Goal: Information Seeking & Learning: Learn about a topic

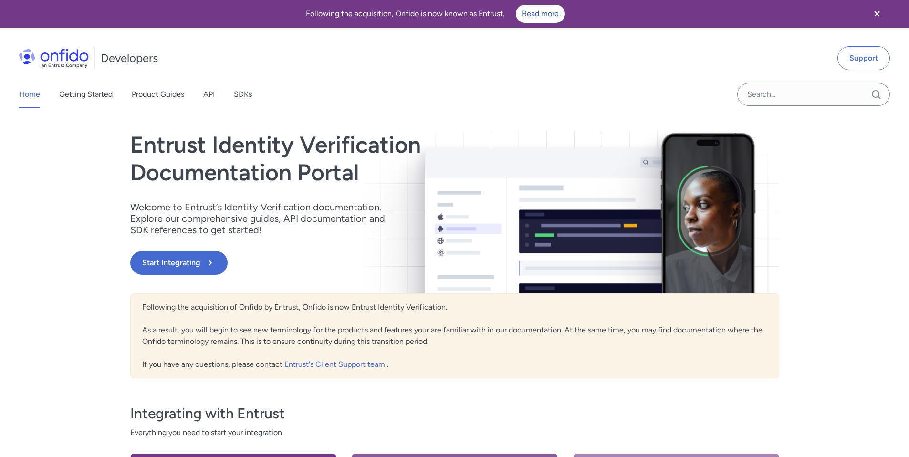
click at [481, 52] on div "Developers Support" at bounding box center [454, 58] width 909 height 46
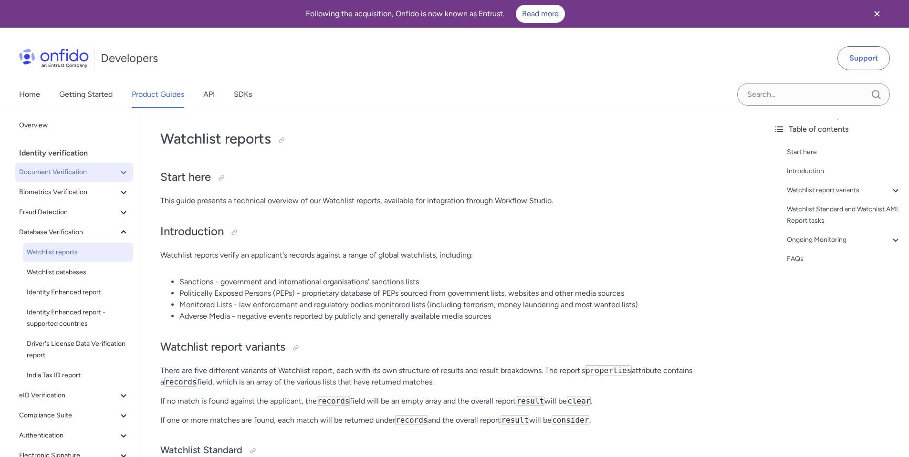
click at [118, 169] on icon at bounding box center [123, 171] width 11 height 11
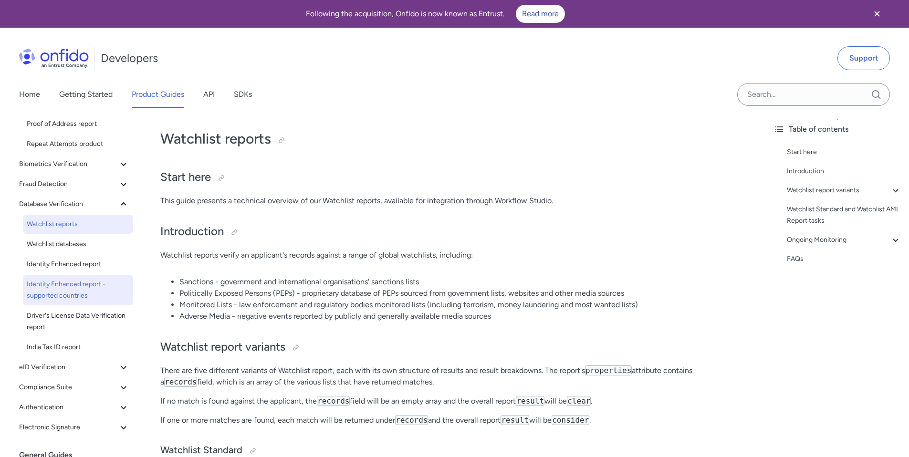
click at [60, 295] on span "Identity Enhanced report - supported countries" at bounding box center [78, 290] width 103 height 23
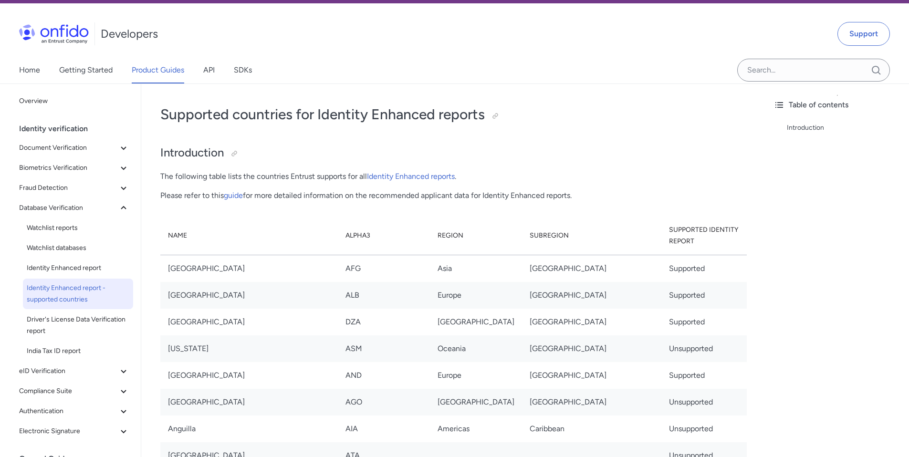
scroll to position [59, 0]
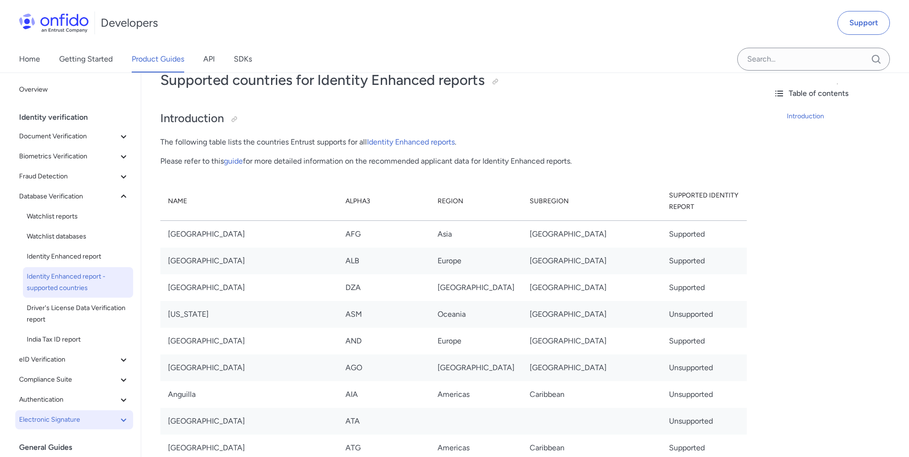
click at [118, 416] on icon at bounding box center [123, 419] width 11 height 11
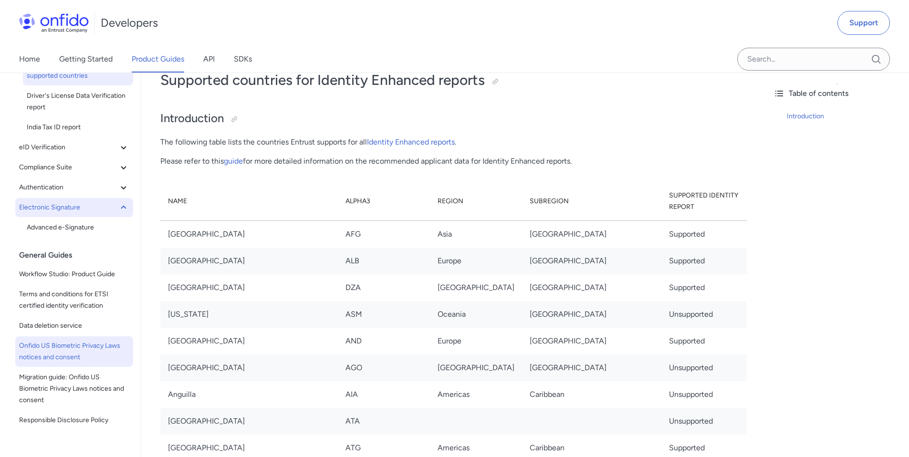
scroll to position [232, 0]
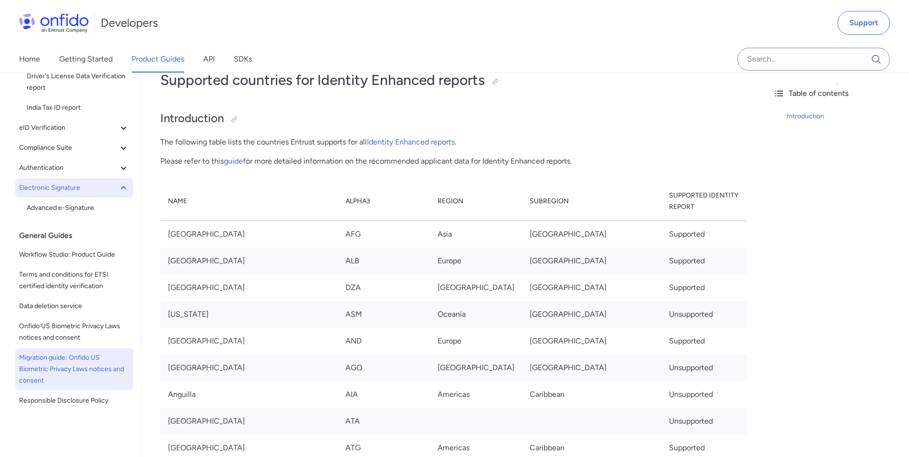
click at [40, 364] on span "Migration guide: Onfido US Biometric Privacy Laws notices and consent" at bounding box center [74, 369] width 110 height 34
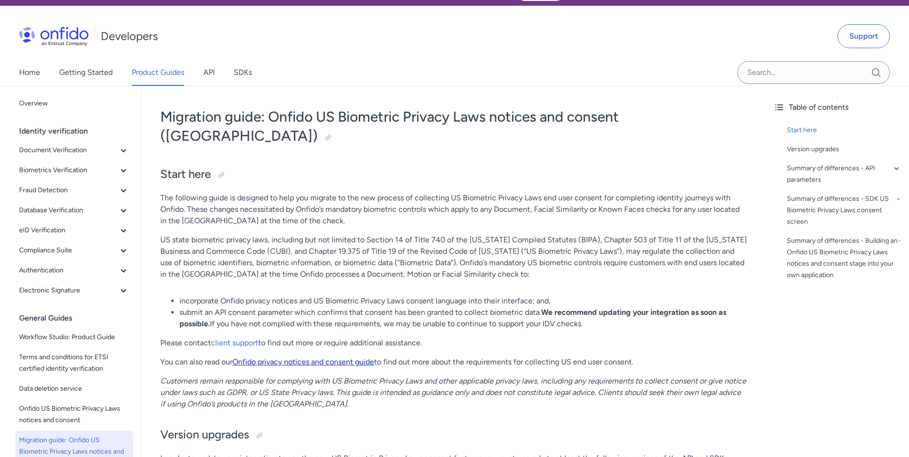
scroll to position [8, 0]
